Goal: Find specific page/section: Find specific page/section

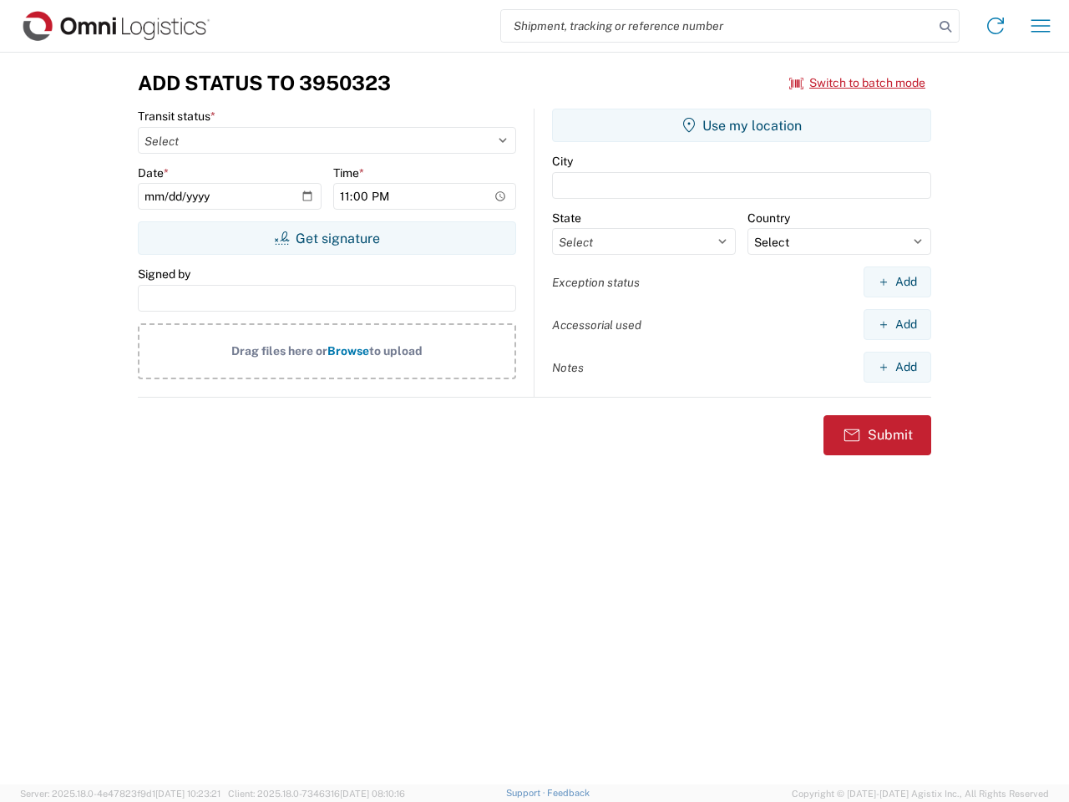
click at [717, 26] on input "search" at bounding box center [717, 26] width 433 height 32
click at [945, 27] on icon at bounding box center [945, 26] width 23 height 23
click at [996, 26] on icon at bounding box center [995, 26] width 27 height 27
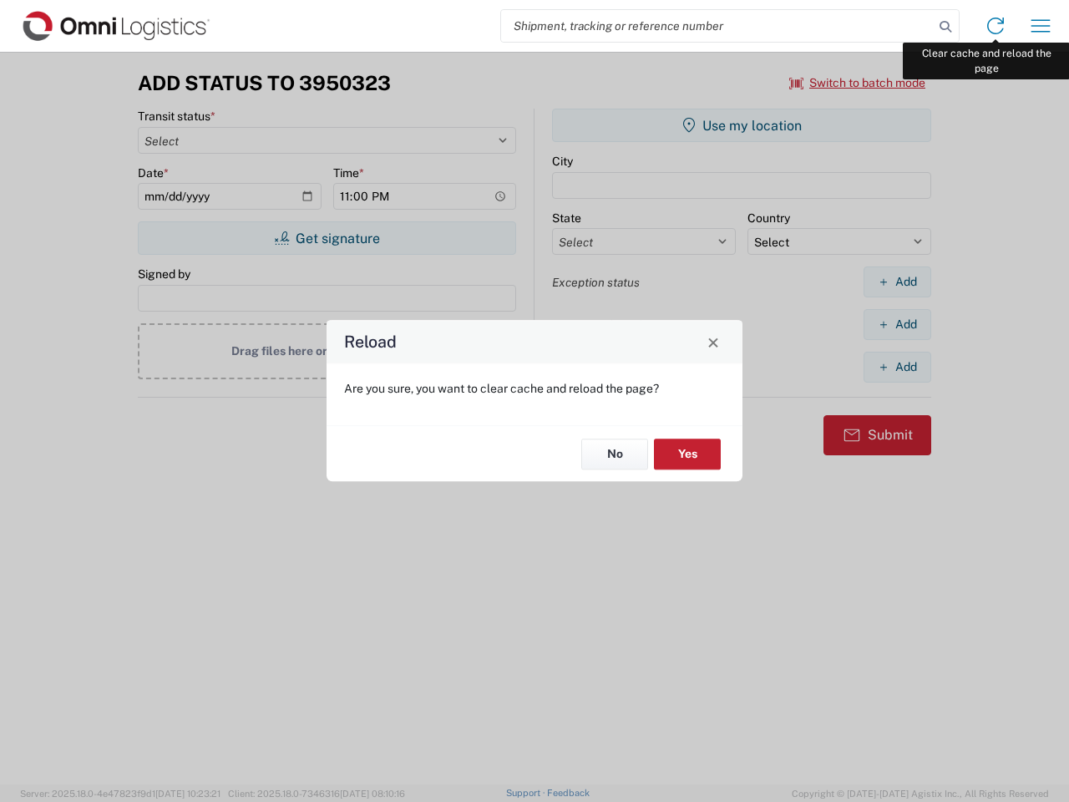
click at [1041, 26] on div "Reload Are you sure, you want to clear cache and reload the page? No Yes" at bounding box center [534, 401] width 1069 height 802
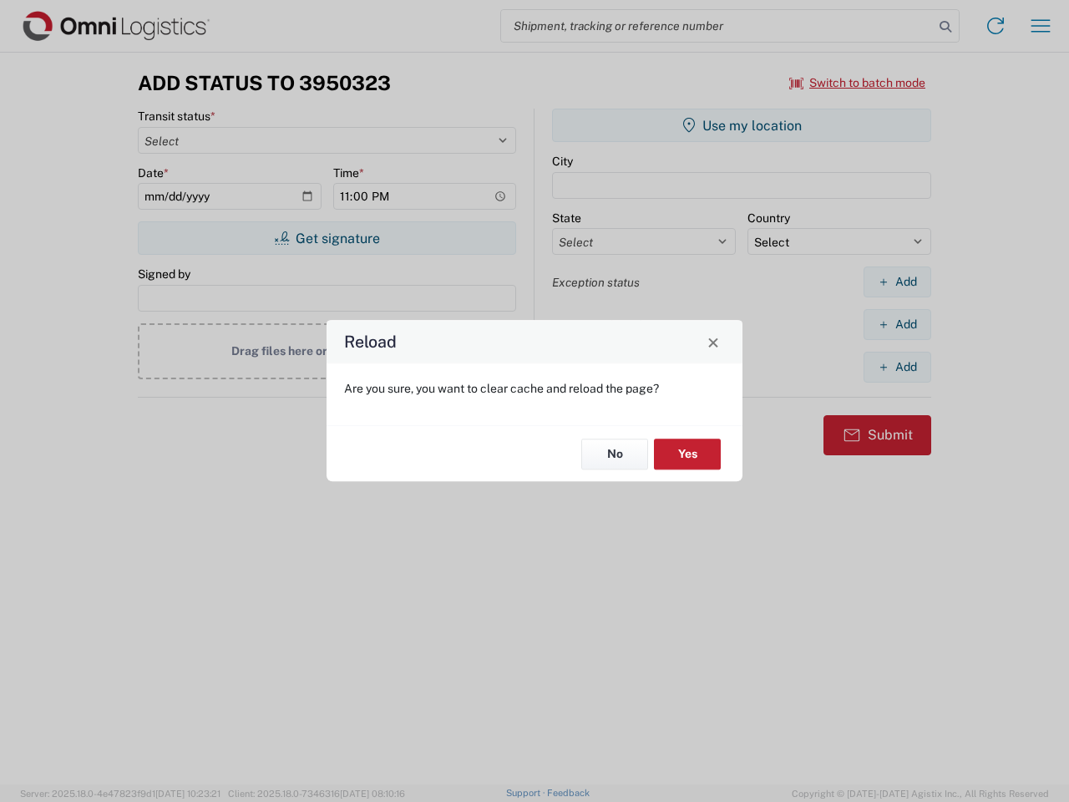
click at [858, 83] on div "Reload Are you sure, you want to clear cache and reload the page? No Yes" at bounding box center [534, 401] width 1069 height 802
click at [327, 238] on div "Reload Are you sure, you want to clear cache and reload the page? No Yes" at bounding box center [534, 401] width 1069 height 802
click at [742, 125] on div "Reload Are you sure, you want to clear cache and reload the page? No Yes" at bounding box center [534, 401] width 1069 height 802
click at [897, 281] on div "Reload Are you sure, you want to clear cache and reload the page? No Yes" at bounding box center [534, 401] width 1069 height 802
click at [897, 324] on div "Reload Are you sure, you want to clear cache and reload the page? No Yes" at bounding box center [534, 401] width 1069 height 802
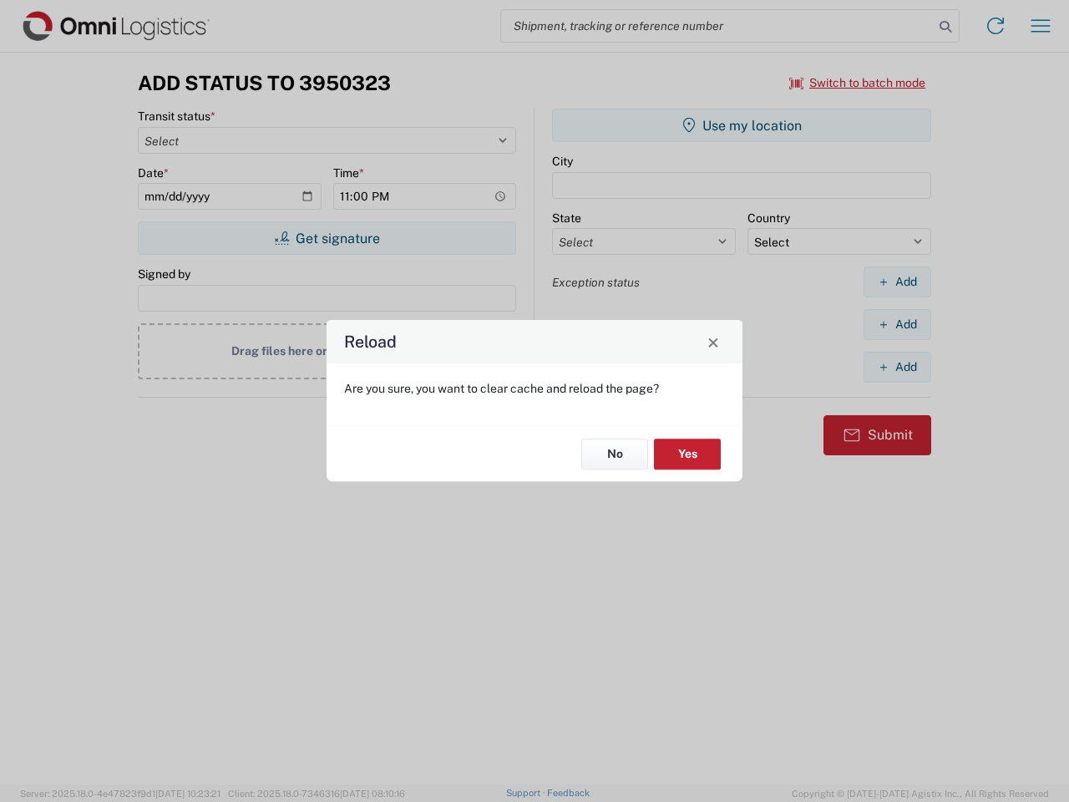
click at [897, 367] on div "Reload Are you sure, you want to clear cache and reload the page? No Yes" at bounding box center [534, 401] width 1069 height 802
